Goal: Task Accomplishment & Management: Complete application form

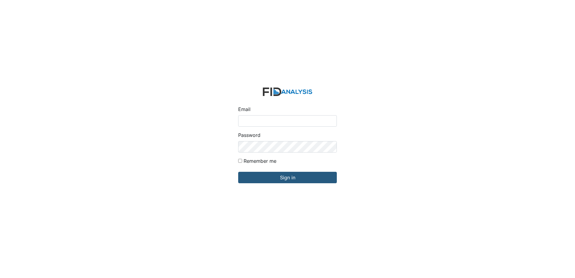
click at [257, 121] on input "Email" at bounding box center [287, 120] width 99 height 11
type input "[EMAIL_ADDRESS][DOMAIN_NAME]"
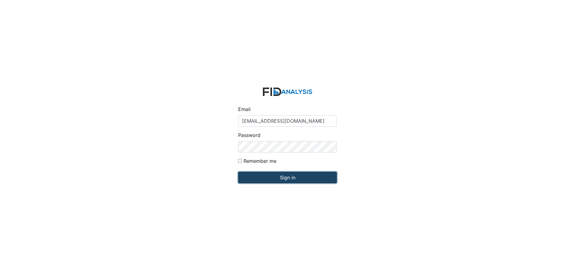
click at [312, 182] on input "Sign in" at bounding box center [287, 177] width 99 height 11
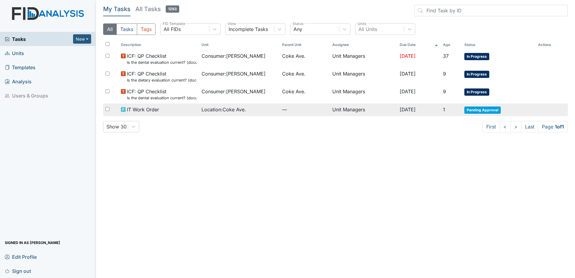
click at [484, 108] on span "Pending Approval" at bounding box center [482, 109] width 36 height 7
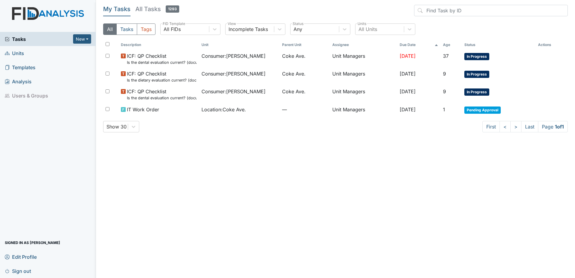
click at [20, 50] on span "Units" at bounding box center [14, 52] width 19 height 9
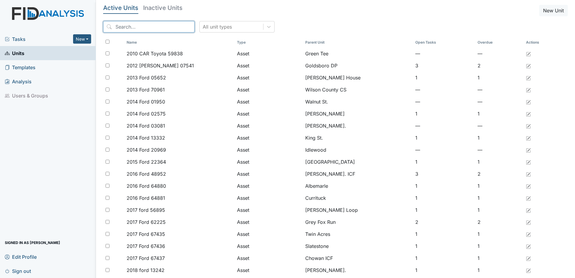
click at [157, 27] on input "search" at bounding box center [148, 26] width 91 height 11
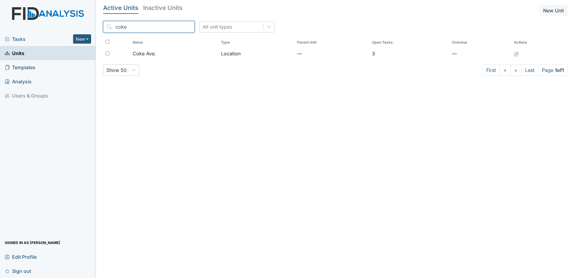
type input "coke"
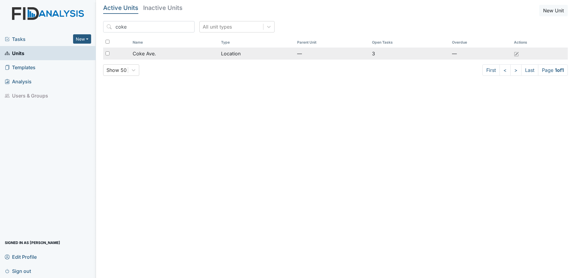
click at [158, 50] on td "Coke Ave." at bounding box center [174, 53] width 88 height 12
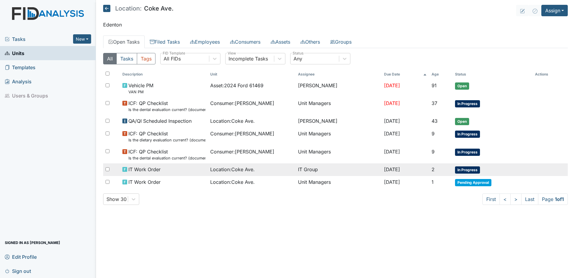
click at [263, 171] on div "Location : Coke Ave." at bounding box center [251, 169] width 83 height 7
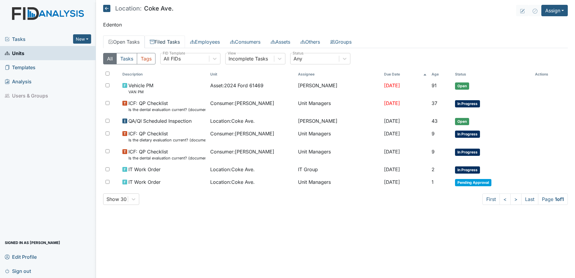
click at [165, 41] on link "Filed Tasks" at bounding box center [165, 41] width 40 height 13
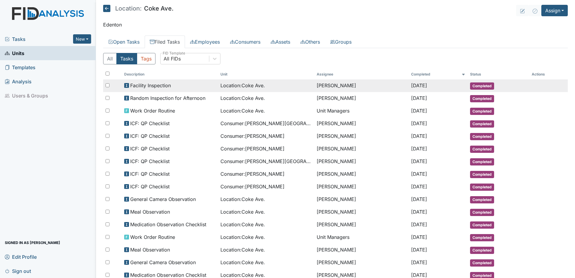
click at [342, 84] on td "[PERSON_NAME]" at bounding box center [361, 85] width 94 height 13
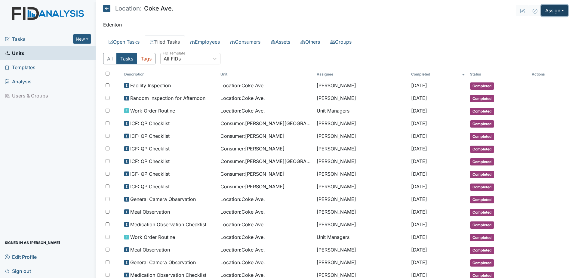
click at [547, 10] on button "Assign" at bounding box center [554, 10] width 26 height 11
click at [530, 23] on link "Assign Form" at bounding box center [540, 25] width 54 height 10
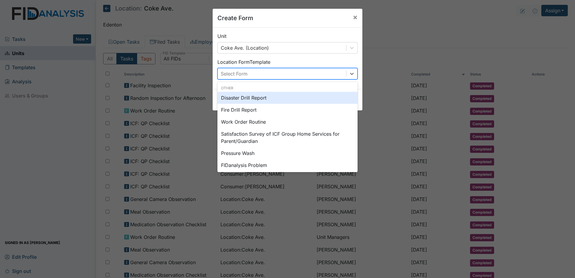
click at [248, 73] on div "Select Form" at bounding box center [282, 73] width 128 height 11
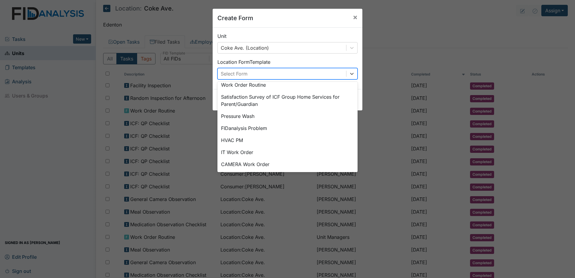
scroll to position [75, 0]
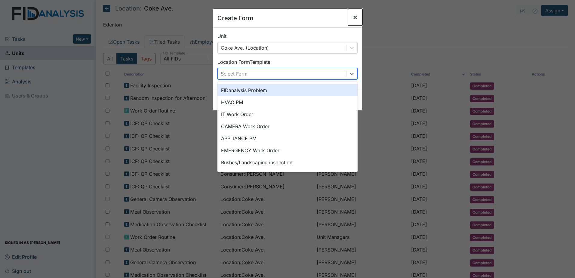
click at [356, 16] on button "×" at bounding box center [355, 17] width 14 height 17
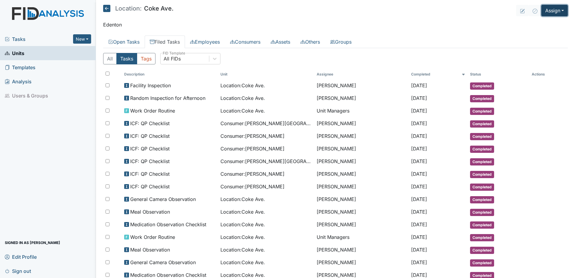
click at [552, 10] on button "Assign" at bounding box center [554, 10] width 26 height 11
click at [536, 34] on link "Assign Inspection" at bounding box center [540, 34] width 54 height 10
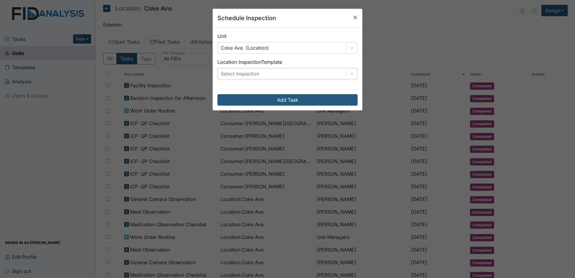
click at [287, 74] on div "Select Inspection" at bounding box center [282, 73] width 128 height 11
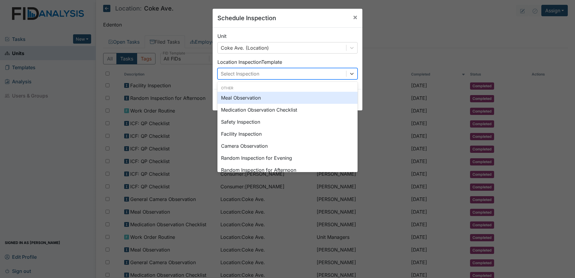
click at [270, 101] on div "Meal Observation" at bounding box center [287, 98] width 140 height 12
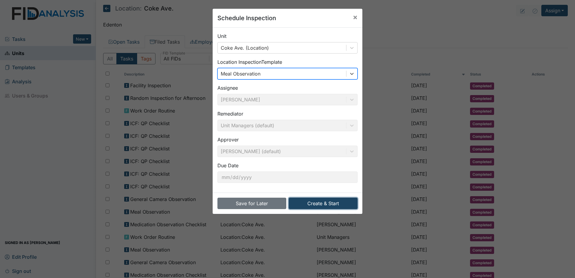
click at [335, 203] on button "Create & Start" at bounding box center [322, 202] width 69 height 11
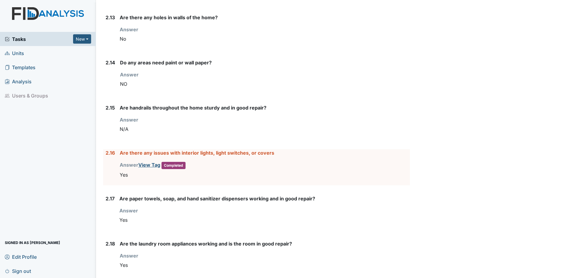
scroll to position [1142, 0]
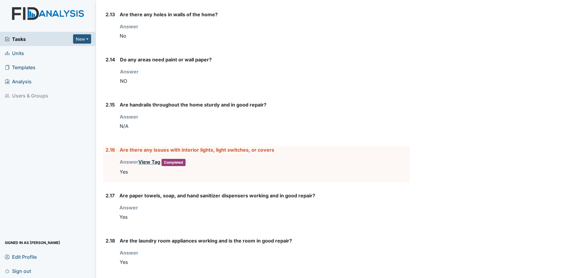
click at [147, 162] on link "View Tag" at bounding box center [149, 162] width 22 height 6
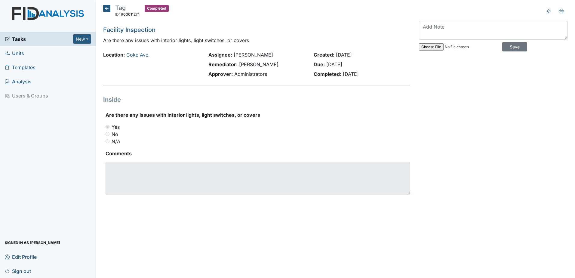
click at [105, 11] on icon at bounding box center [106, 8] width 7 height 7
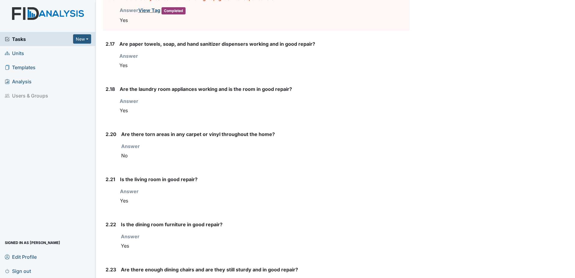
scroll to position [1441, 0]
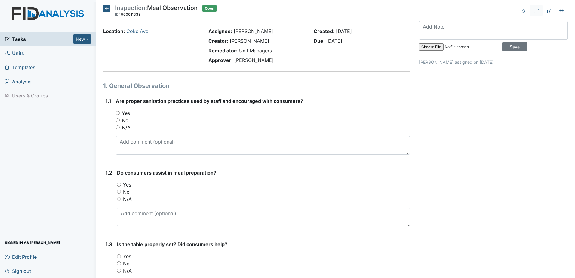
click at [119, 112] on input "Yes" at bounding box center [118, 113] width 4 height 4
radio input "true"
click at [120, 183] on input "Yes" at bounding box center [119, 184] width 4 height 4
radio input "true"
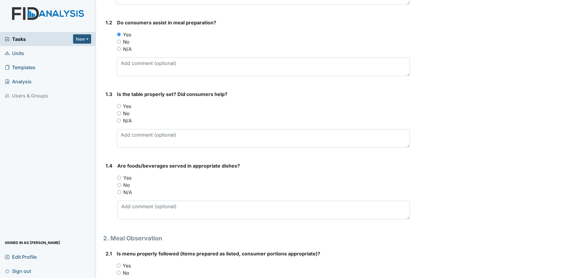
scroll to position [150, 0]
click at [119, 105] on input "Yes" at bounding box center [119, 106] width 4 height 4
radio input "true"
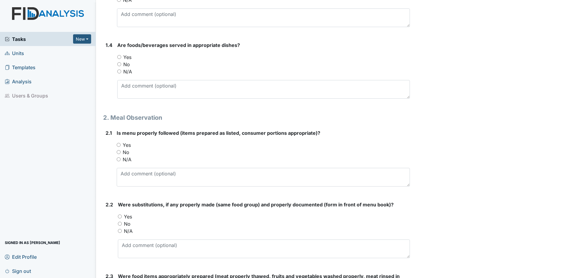
scroll to position [301, 0]
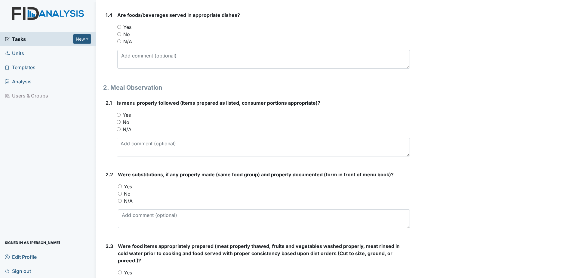
click at [117, 26] on input "Yes" at bounding box center [119, 27] width 4 height 4
radio input "true"
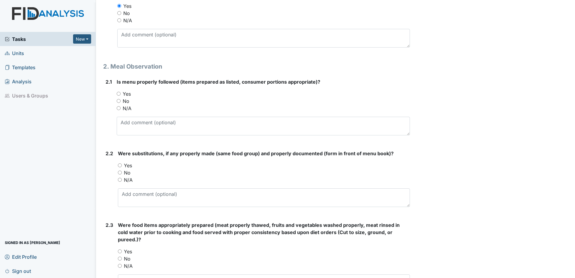
scroll to position [391, 0]
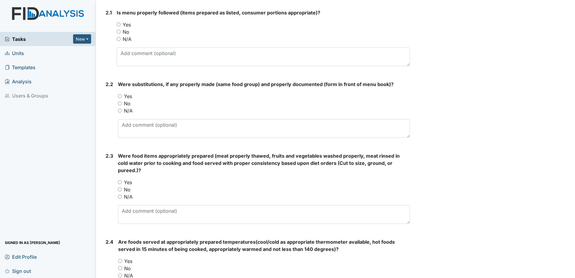
click at [121, 25] on div "Yes" at bounding box center [263, 24] width 293 height 7
click at [117, 24] on input "Yes" at bounding box center [119, 25] width 4 height 4
radio input "true"
click at [121, 96] on input "Yes" at bounding box center [120, 96] width 4 height 4
radio input "true"
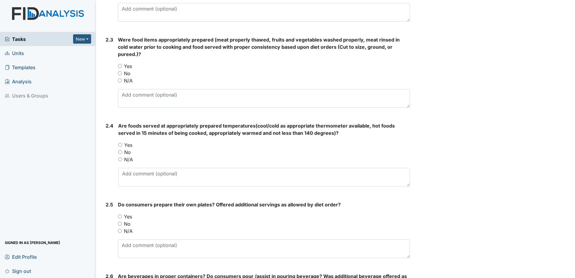
scroll to position [511, 0]
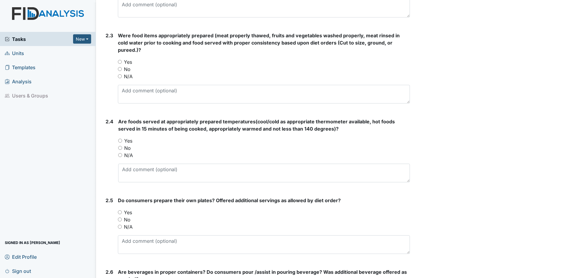
click at [119, 60] on input "Yes" at bounding box center [120, 62] width 4 height 4
radio input "true"
click at [119, 139] on input "Yes" at bounding box center [120, 141] width 4 height 4
radio input "true"
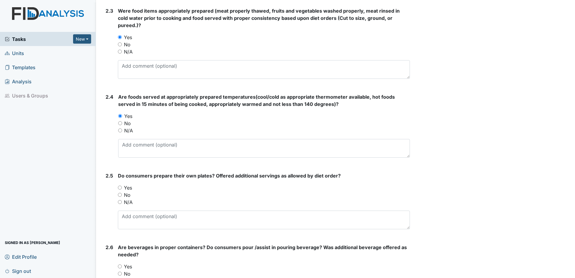
scroll to position [601, 0]
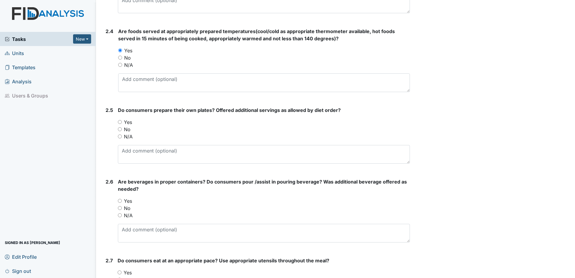
click at [121, 120] on input "Yes" at bounding box center [120, 122] width 4 height 4
radio input "true"
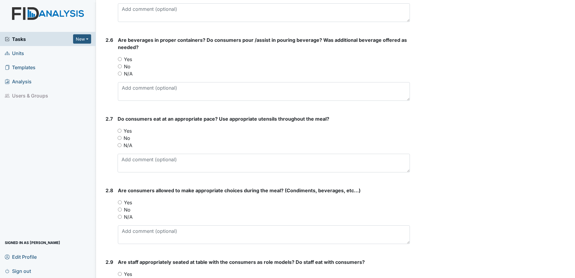
scroll to position [751, 0]
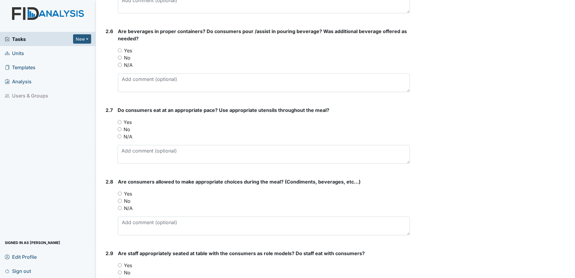
click at [121, 48] on input "Yes" at bounding box center [120, 50] width 4 height 4
radio input "true"
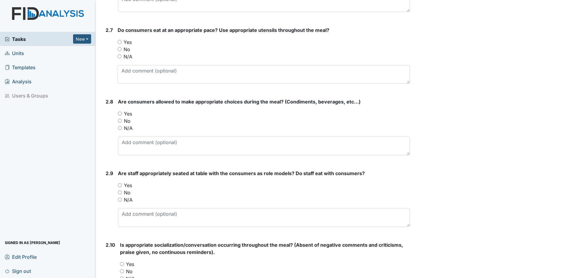
scroll to position [841, 0]
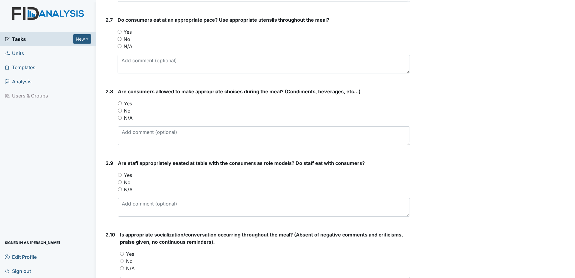
click at [121, 28] on div "Yes" at bounding box center [264, 31] width 292 height 7
click at [119, 30] on input "Yes" at bounding box center [120, 32] width 4 height 4
radio input "true"
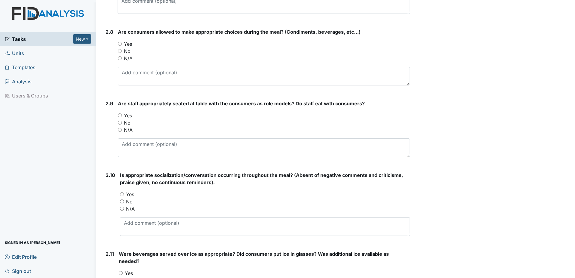
scroll to position [902, 0]
click at [119, 113] on input "Yes" at bounding box center [120, 115] width 4 height 4
radio input "true"
click at [121, 191] on input "Yes" at bounding box center [122, 193] width 4 height 4
radio input "true"
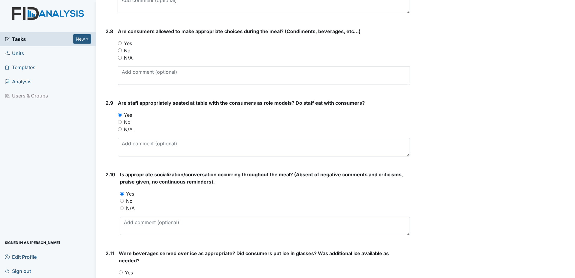
click at [121, 41] on input "Yes" at bounding box center [120, 43] width 4 height 4
radio input "true"
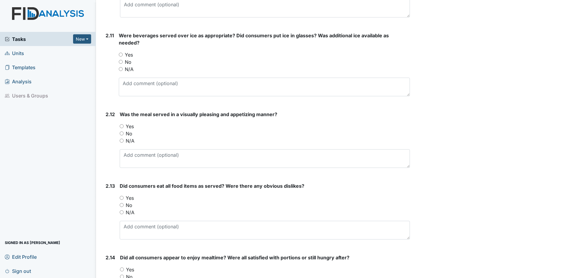
scroll to position [1142, 0]
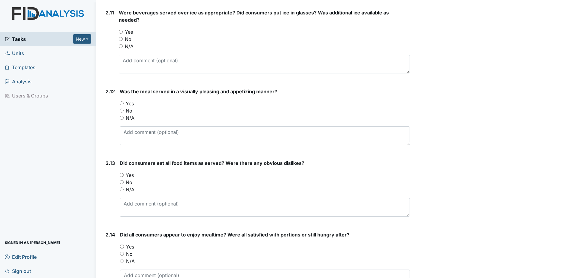
click at [122, 30] on input "Yes" at bounding box center [121, 32] width 4 height 4
radio input "true"
click at [122, 101] on input "Yes" at bounding box center [122, 103] width 4 height 4
radio input "true"
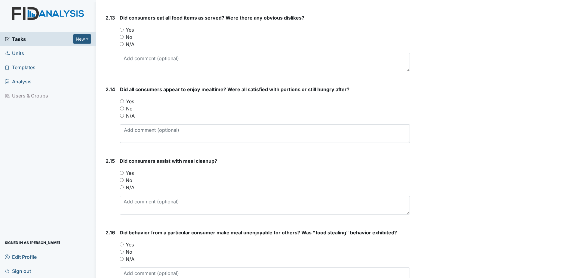
scroll to position [1292, 0]
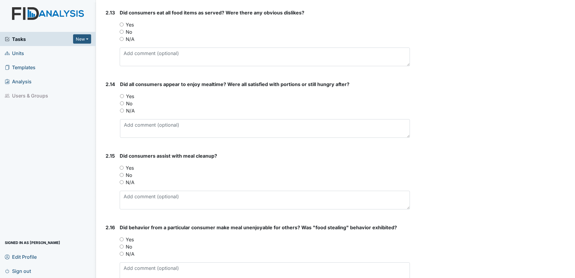
click at [123, 23] on input "Yes" at bounding box center [122, 25] width 4 height 4
radio input "true"
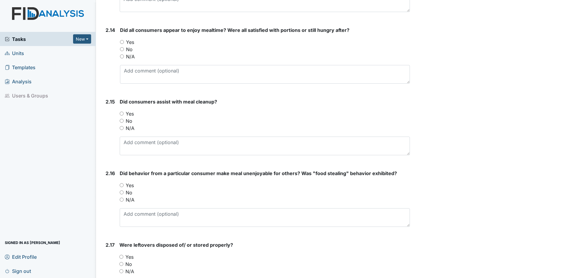
scroll to position [1352, 0]
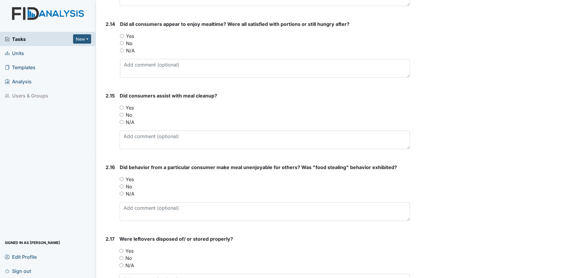
click at [121, 34] on input "Yes" at bounding box center [122, 36] width 4 height 4
radio input "true"
click at [124, 104] on div "Yes" at bounding box center [265, 107] width 290 height 7
click at [122, 105] on input "Yes" at bounding box center [122, 107] width 4 height 4
radio input "true"
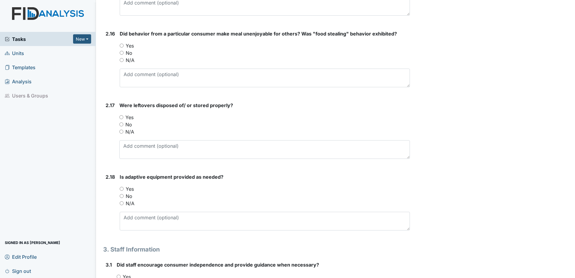
scroll to position [1503, 0]
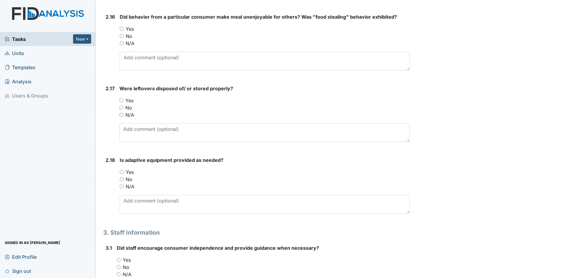
click at [121, 98] on input "Yes" at bounding box center [121, 100] width 4 height 4
radio input "true"
click at [121, 170] on input "Yes" at bounding box center [122, 172] width 4 height 4
radio input "true"
click at [123, 34] on input "No" at bounding box center [122, 36] width 4 height 4
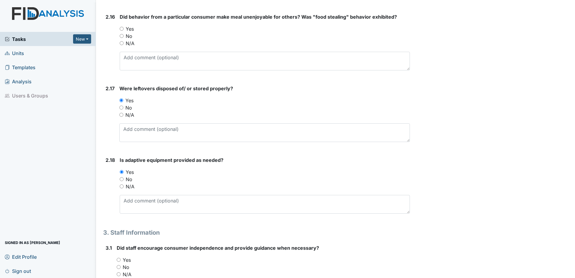
radio input "true"
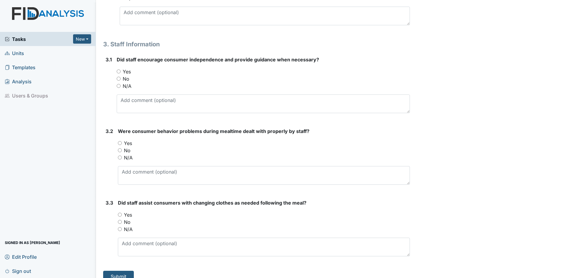
scroll to position [1692, 0]
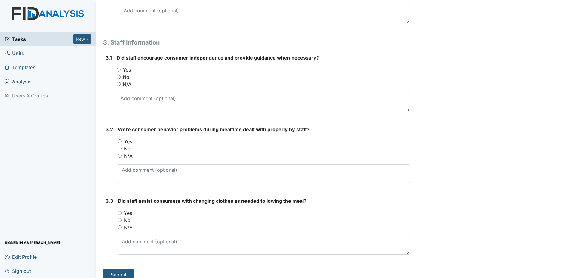
click at [118, 211] on input "Yes" at bounding box center [120, 213] width 4 height 4
radio input "true"
click at [120, 146] on input "No" at bounding box center [120, 148] width 4 height 4
radio input "true"
click at [120, 68] on input "Yes" at bounding box center [119, 70] width 4 height 4
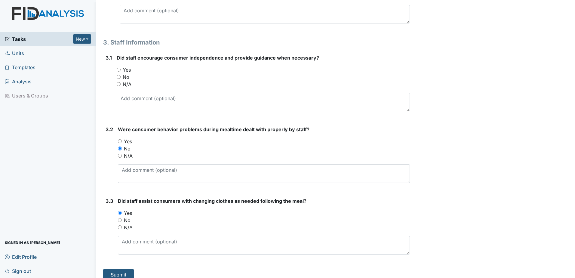
radio input "true"
click at [127, 269] on button "Submit" at bounding box center [118, 274] width 31 height 11
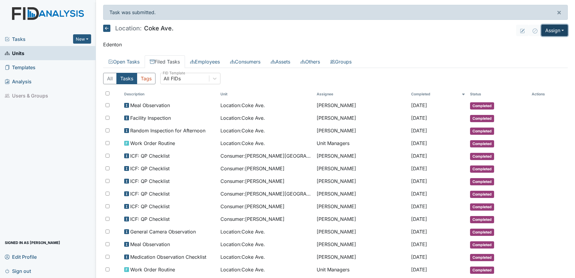
click at [553, 32] on button "Assign" at bounding box center [554, 30] width 26 height 11
click at [535, 54] on link "Assign Inspection" at bounding box center [540, 54] width 54 height 10
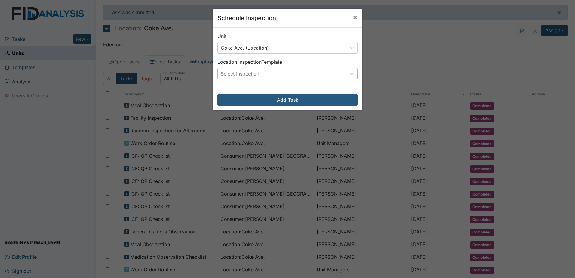
click at [248, 71] on div "Select Inspection" at bounding box center [240, 73] width 38 height 7
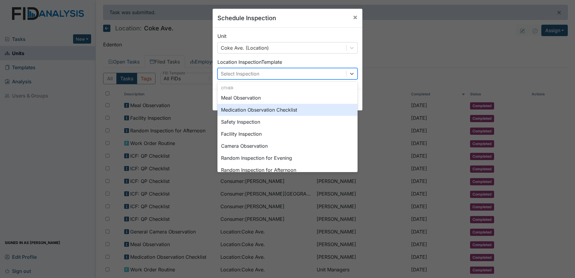
click at [255, 107] on div "Medication Observation Checklist" at bounding box center [287, 110] width 140 height 12
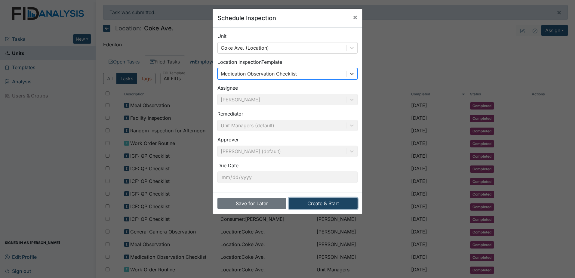
click at [319, 209] on button "Create & Start" at bounding box center [322, 202] width 69 height 11
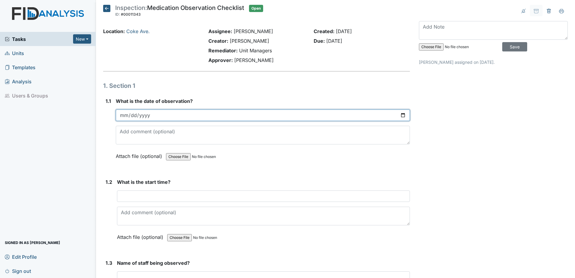
click at [400, 113] on input "date" at bounding box center [263, 114] width 294 height 11
type input "[DATE]"
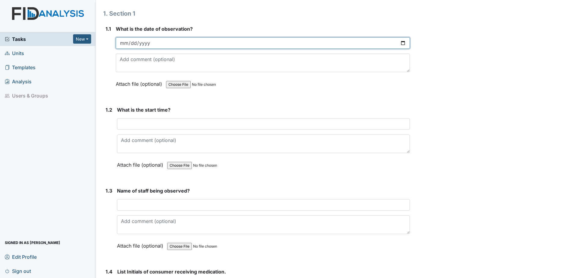
scroll to position [90, 0]
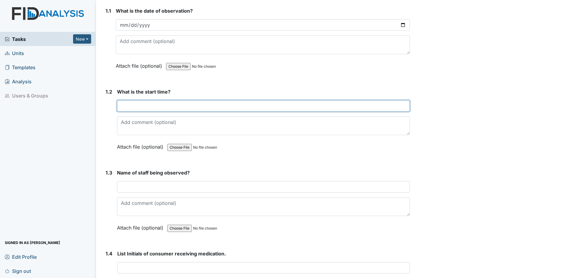
click at [191, 108] on input "text" at bounding box center [263, 105] width 293 height 11
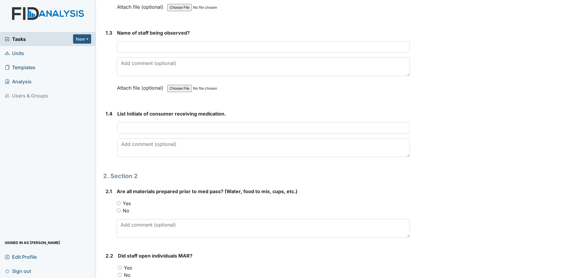
scroll to position [240, 0]
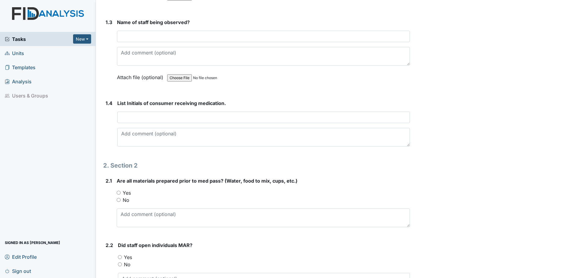
type input "6:30am"
click at [156, 38] on input "text" at bounding box center [263, 36] width 293 height 11
type input "LM"
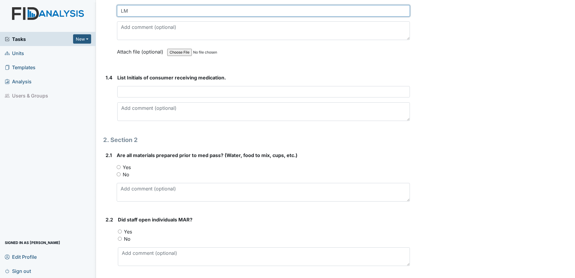
scroll to position [331, 0]
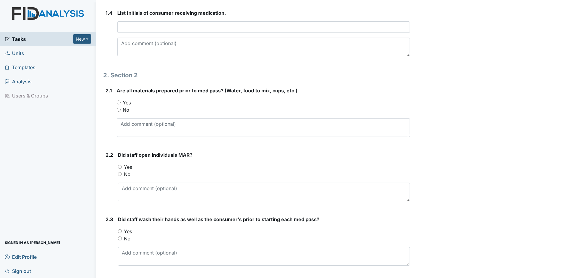
click at [121, 167] on input "Yes" at bounding box center [120, 167] width 4 height 4
radio input "true"
click at [121, 103] on div "Yes" at bounding box center [263, 102] width 293 height 7
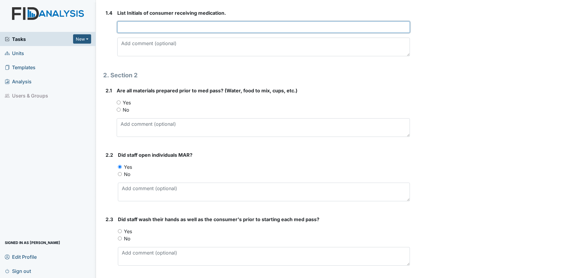
click at [154, 28] on input "text" at bounding box center [263, 26] width 292 height 11
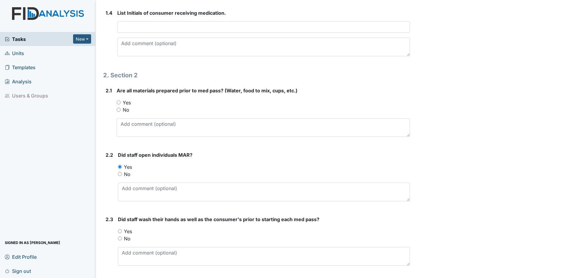
click at [370, 92] on strong "Are all materials prepared prior to med pass? (Water, food to mix, cups, etc.)" at bounding box center [263, 90] width 293 height 7
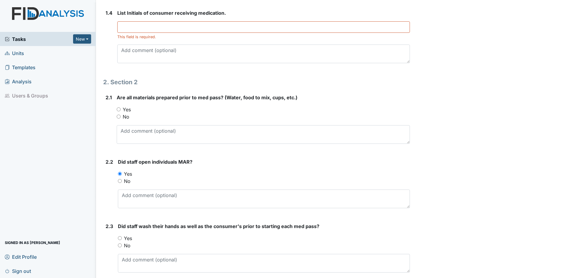
click at [117, 107] on div "2.1 Are all materials prepared prior to med pass? (Water, food to mix, cups, et…" at bounding box center [256, 121] width 307 height 55
click at [118, 108] on input "Yes" at bounding box center [119, 109] width 4 height 4
radio input "true"
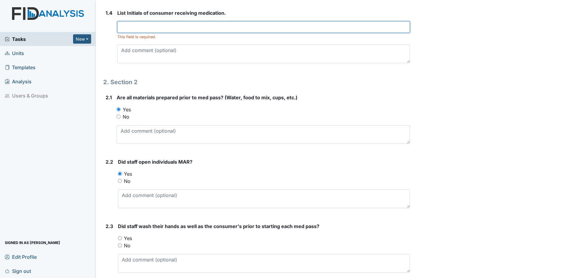
click at [145, 30] on input "text" at bounding box center [263, 26] width 292 height 11
type input "l"
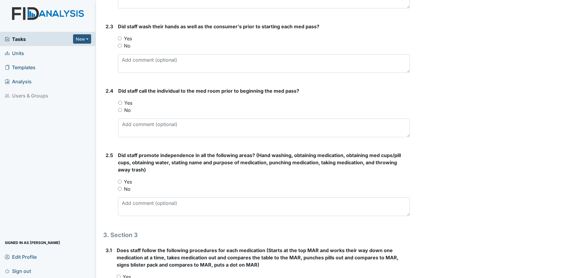
scroll to position [541, 0]
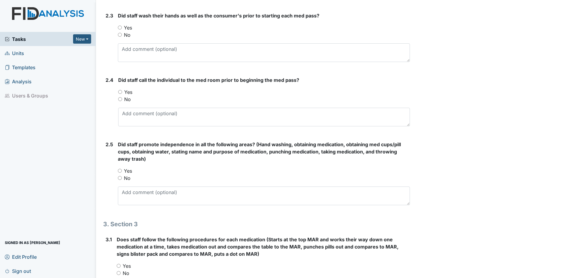
type input "LM, VH, KC"
click at [123, 27] on div "Yes" at bounding box center [264, 27] width 292 height 7
click at [120, 26] on input "Yes" at bounding box center [120, 28] width 4 height 4
radio input "true"
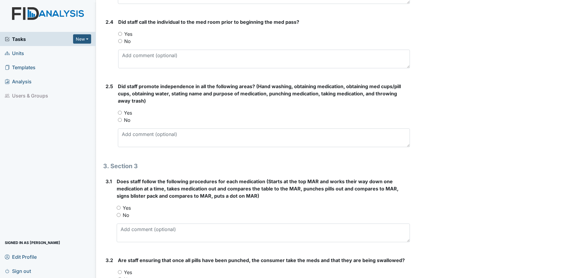
scroll to position [601, 0]
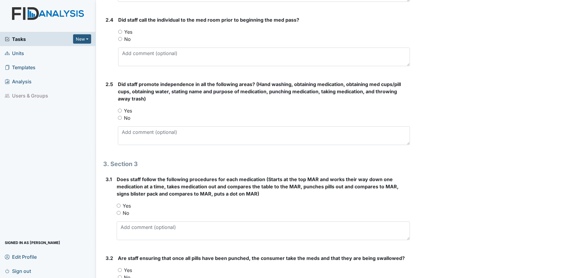
click at [120, 112] on div "Yes" at bounding box center [264, 110] width 292 height 7
click at [119, 31] on input "Yes" at bounding box center [120, 32] width 4 height 4
radio input "true"
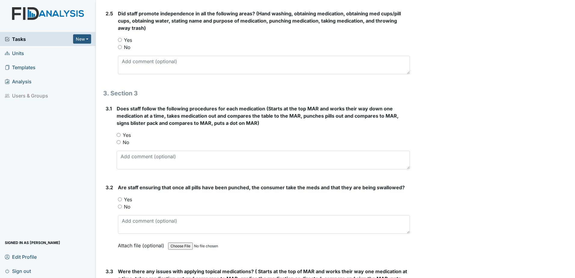
scroll to position [661, 0]
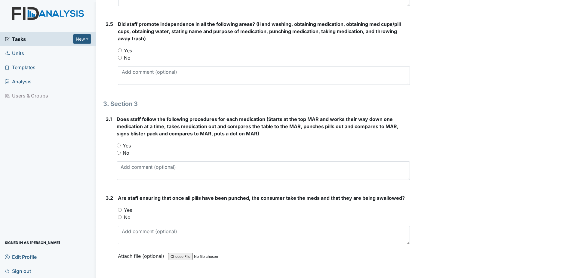
click at [120, 208] on input "Yes" at bounding box center [120, 210] width 4 height 4
radio input "true"
click at [119, 145] on input "Yes" at bounding box center [119, 145] width 4 height 4
radio input "true"
click at [119, 50] on input "Yes" at bounding box center [120, 50] width 4 height 4
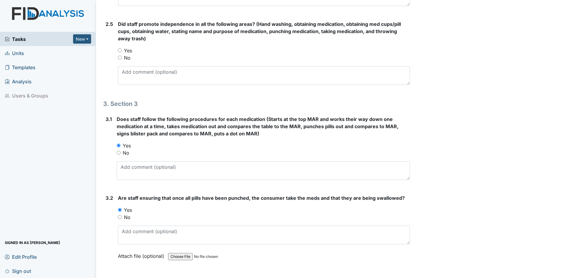
radio input "true"
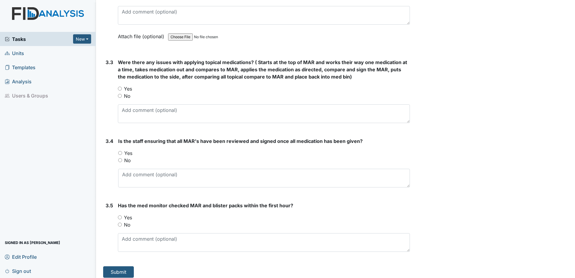
scroll to position [885, 0]
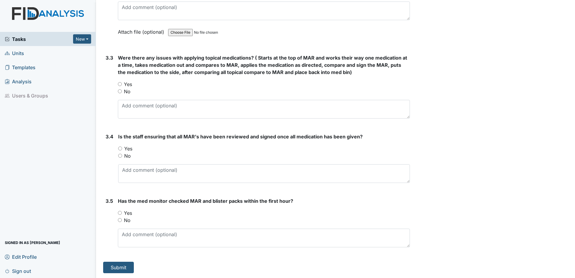
click at [122, 212] on div "Yes" at bounding box center [264, 212] width 292 height 7
click at [119, 212] on input "Yes" at bounding box center [120, 213] width 4 height 4
radio input "true"
click at [121, 148] on input "Yes" at bounding box center [120, 148] width 4 height 4
radio input "true"
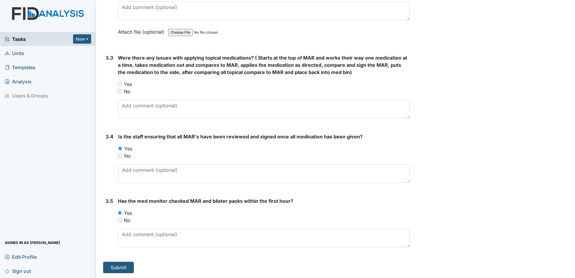
click at [120, 91] on input "No" at bounding box center [120, 91] width 4 height 4
radio input "true"
click at [123, 267] on button "Submit" at bounding box center [118, 266] width 31 height 11
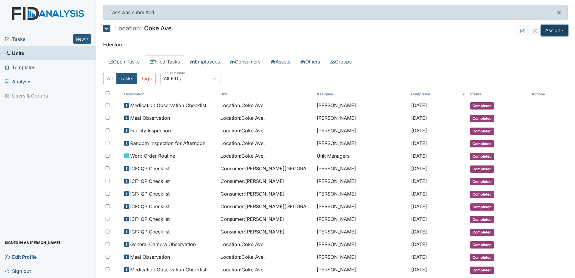
click at [552, 28] on button "Assign" at bounding box center [554, 30] width 26 height 11
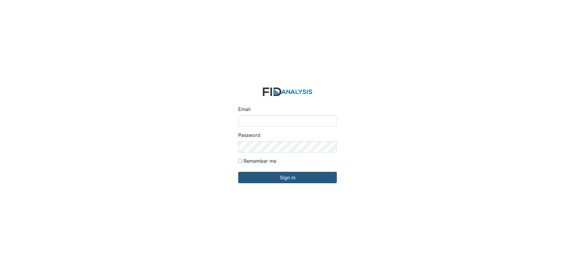
click at [316, 120] on input "Email" at bounding box center [287, 120] width 99 height 11
type input "[EMAIL_ADDRESS][DOMAIN_NAME]"
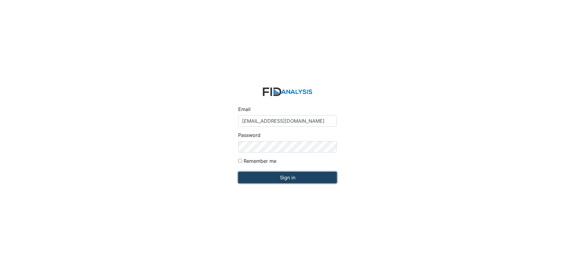
click at [318, 177] on input "Sign in" at bounding box center [287, 177] width 99 height 11
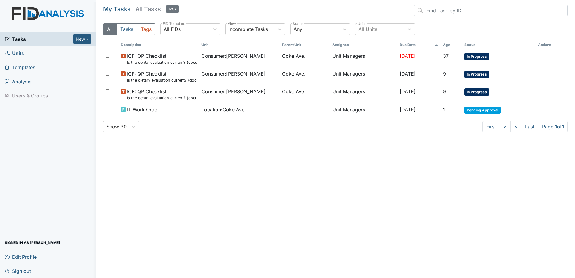
click at [25, 52] on link "Units" at bounding box center [48, 53] width 96 height 14
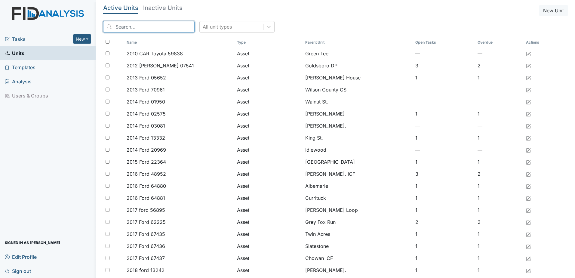
click at [147, 28] on input "search" at bounding box center [148, 26] width 91 height 11
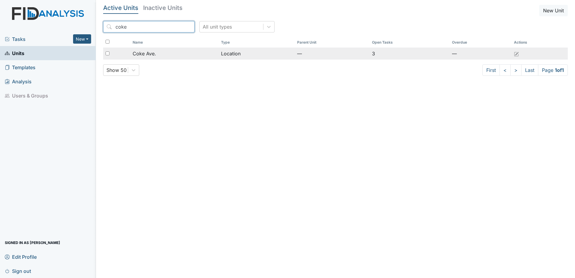
type input "coke"
click at [205, 55] on div "Coke Ave." at bounding box center [174, 53] width 83 height 7
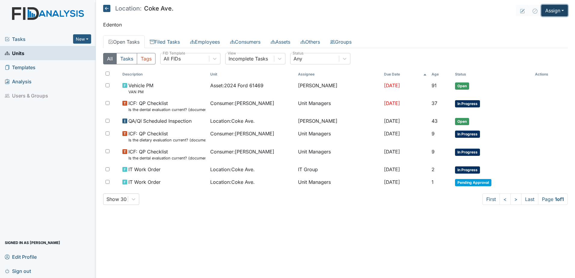
click at [554, 11] on button "Assign" at bounding box center [554, 10] width 26 height 11
click at [532, 31] on link "Assign Inspection" at bounding box center [540, 34] width 54 height 10
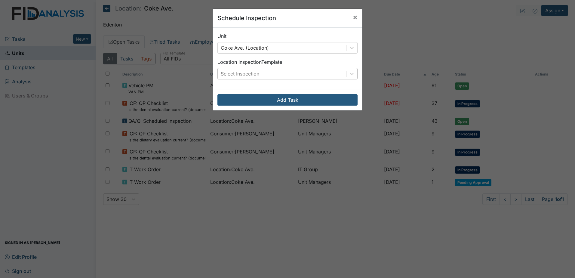
click at [282, 72] on div "Select Inspection" at bounding box center [282, 73] width 128 height 11
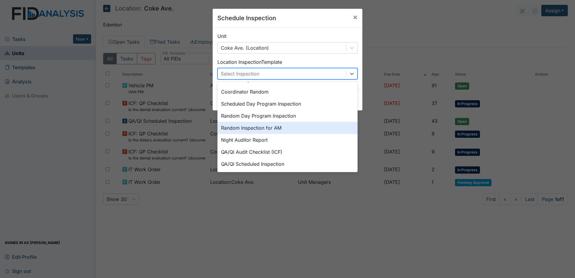
scroll to position [104, 0]
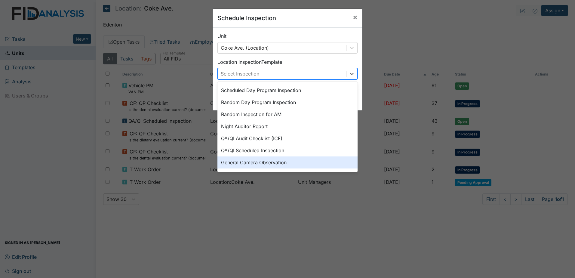
click at [251, 162] on div "General Camera Observation" at bounding box center [287, 162] width 140 height 12
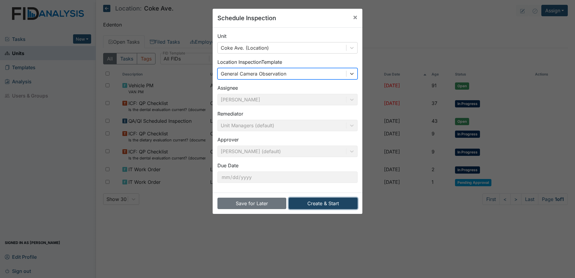
click at [328, 201] on button "Create & Start" at bounding box center [322, 202] width 69 height 11
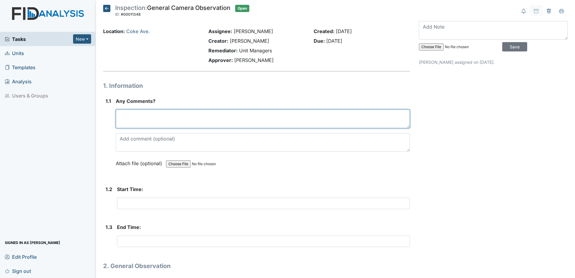
click at [194, 123] on textarea at bounding box center [263, 118] width 294 height 19
type textarea "none"
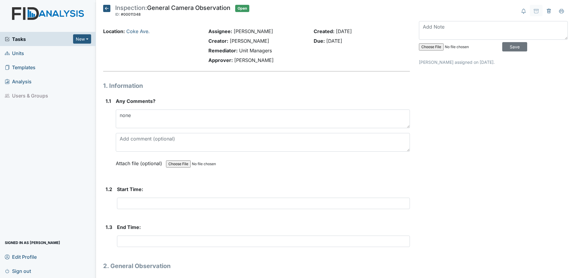
click at [264, 171] on div "Attach file (optional) You can upload .pdf, .txt, .jpg, .jpeg, .png, .csv, .xls…" at bounding box center [263, 163] width 294 height 15
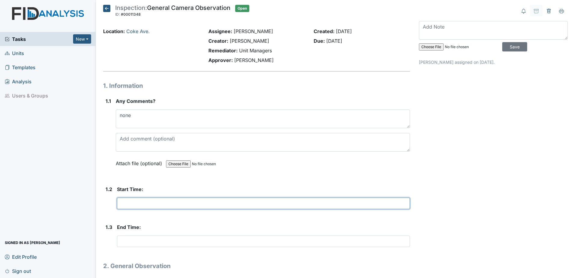
click at [188, 204] on input "text" at bounding box center [263, 202] width 293 height 11
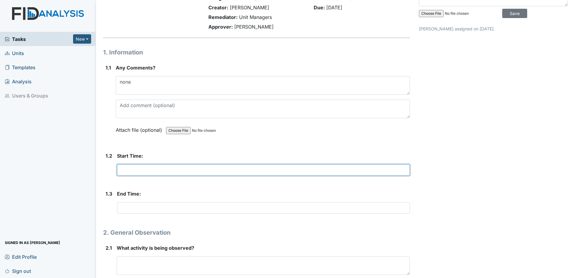
scroll to position [60, 0]
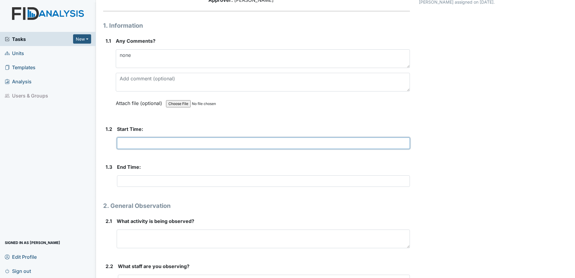
click at [158, 141] on input "text" at bounding box center [263, 142] width 293 height 11
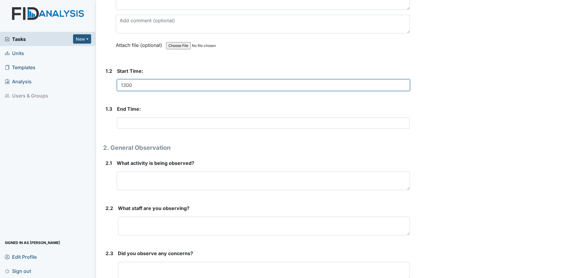
scroll to position [120, 0]
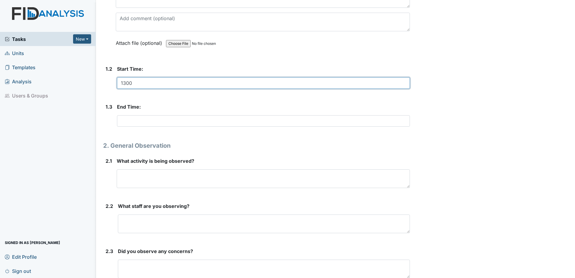
type input "1300"
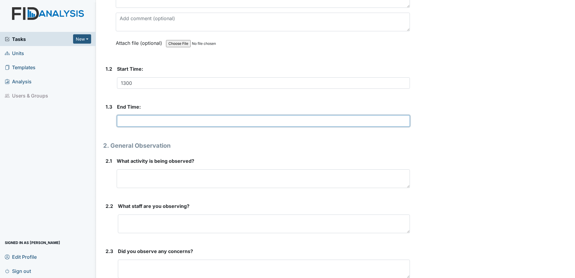
click at [145, 121] on input "text" at bounding box center [263, 120] width 293 height 11
type input "1330"
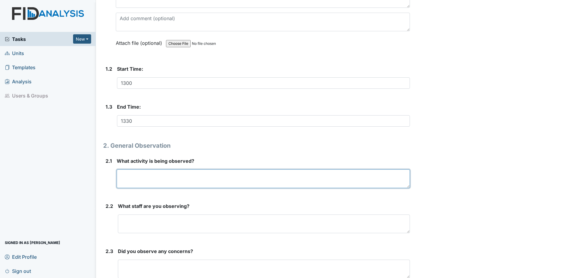
click at [203, 179] on textarea at bounding box center [263, 178] width 293 height 19
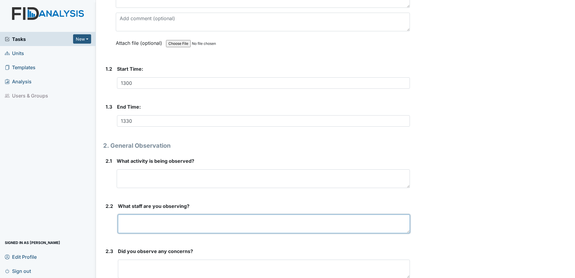
click at [230, 220] on textarea at bounding box center [264, 223] width 292 height 19
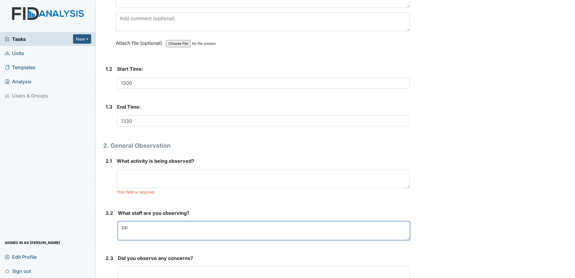
type textarea "p"
type textarea "pp"
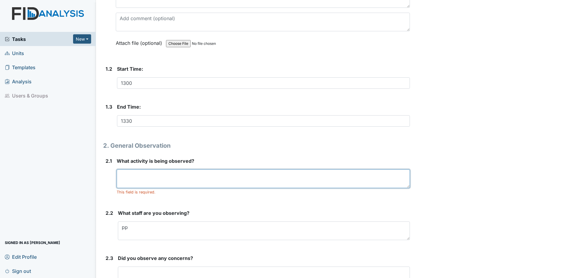
click at [173, 179] on textarea at bounding box center [263, 178] width 293 height 19
type textarea "coloring picture and paying games"
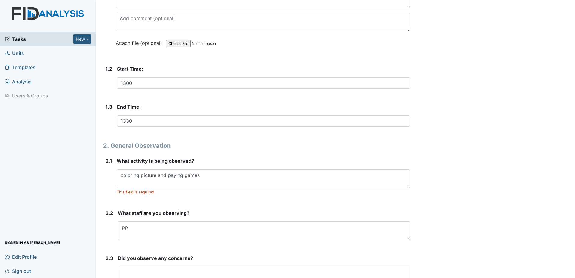
click at [232, 199] on form "What activity is being observed? coloring picture and paying games This field i…" at bounding box center [263, 178] width 293 height 42
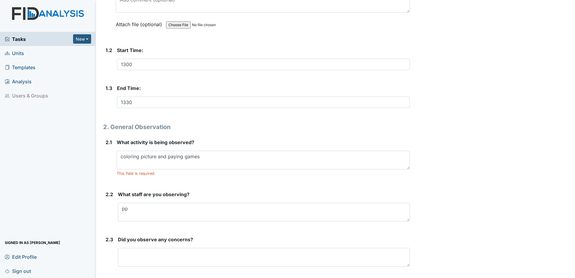
scroll to position [158, 0]
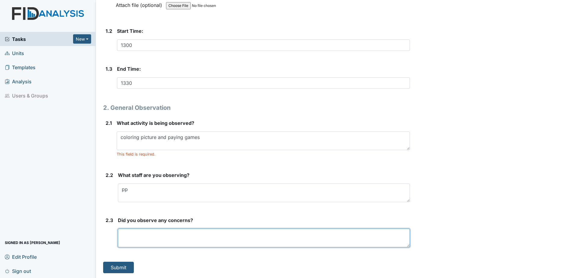
click at [203, 245] on textarea at bounding box center [264, 237] width 292 height 19
type textarea "no"
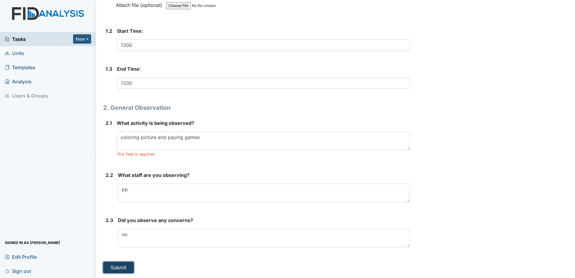
click at [125, 266] on button "Submit" at bounding box center [118, 266] width 31 height 11
